Goal: Information Seeking & Learning: Learn about a topic

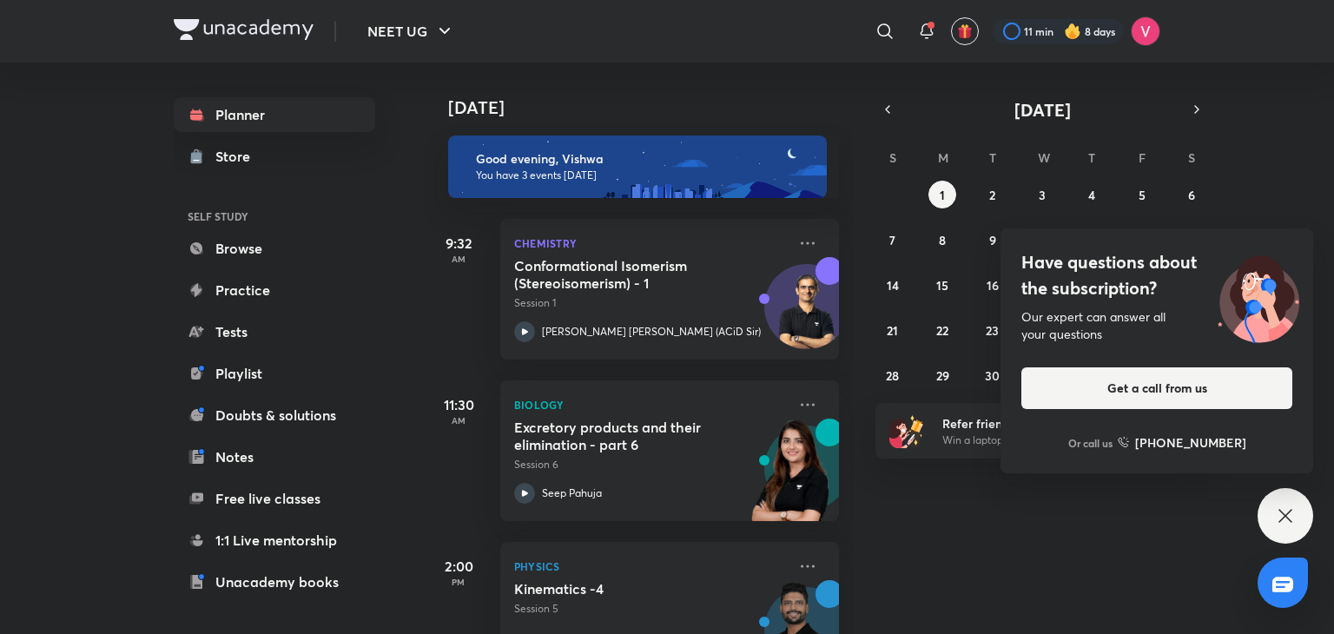
click at [1285, 518] on icon at bounding box center [1285, 515] width 21 height 21
